Goal: Navigation & Orientation: Find specific page/section

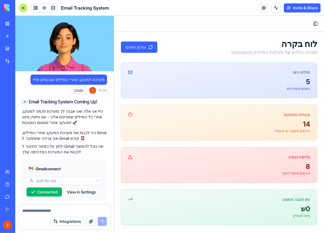
scroll to position [269, 0]
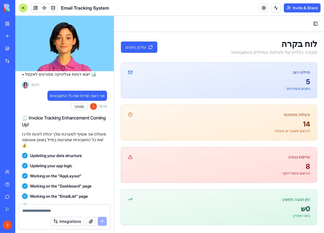
click at [62, 48] on video at bounding box center [64, 43] width 98 height 55
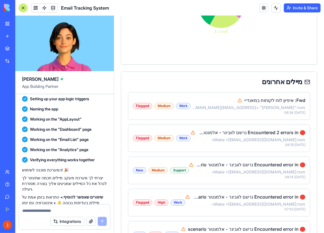
scroll to position [595, 0]
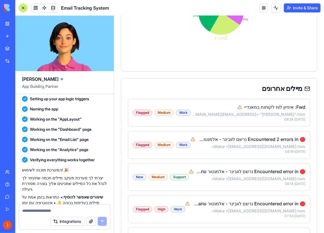
click at [273, 85] on div "מיילים אחרונים" at bounding box center [219, 88] width 182 height 7
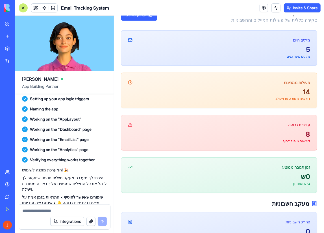
scroll to position [0, 0]
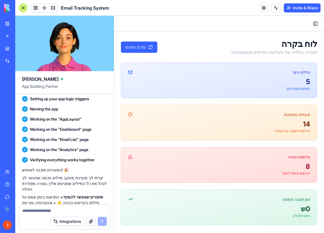
click at [311, 26] on button "Toggle Sidebar" at bounding box center [315, 23] width 8 height 8
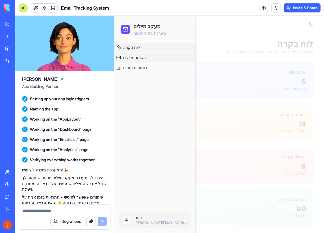
click at [140, 59] on span "רשימת מיילים" at bounding box center [134, 57] width 23 height 6
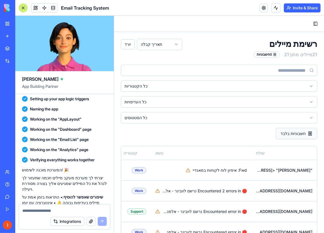
click at [298, 135] on button "חשבוניות בלבד" at bounding box center [295, 133] width 41 height 11
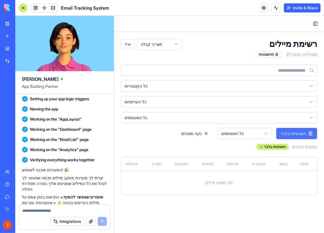
click at [305, 132] on button "חשבוניות בלבד" at bounding box center [296, 133] width 41 height 11
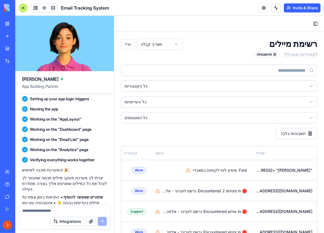
click at [318, 21] on div "Toggle Sidebar" at bounding box center [219, 24] width 210 height 16
click at [312, 21] on button "Toggle Sidebar" at bounding box center [315, 23] width 8 height 8
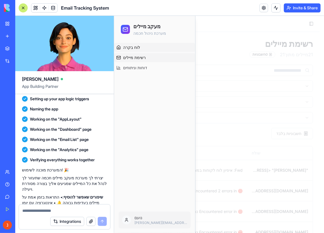
click at [131, 46] on span "לוח בקרה" at bounding box center [131, 47] width 17 height 6
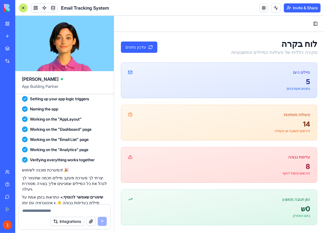
click at [138, 46] on button "עדכון נתונים" at bounding box center [138, 46] width 36 height 11
